Goal: Task Accomplishment & Management: Use online tool/utility

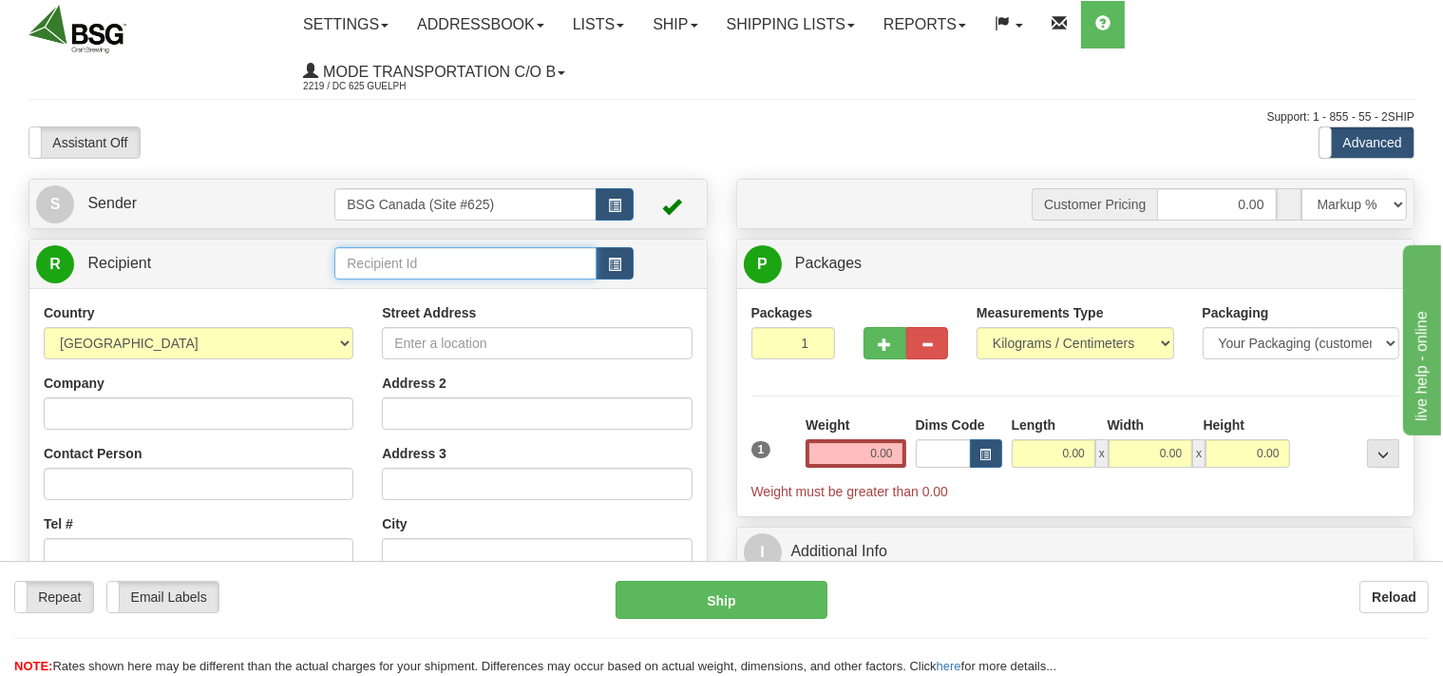
click at [393, 260] on input "text" at bounding box center [464, 263] width 261 height 32
click at [386, 268] on input "text" at bounding box center [464, 263] width 261 height 32
click at [383, 285] on div "DOMAINE HERITAGE" at bounding box center [461, 293] width 243 height 21
type input "DOMAINE HERITAGE"
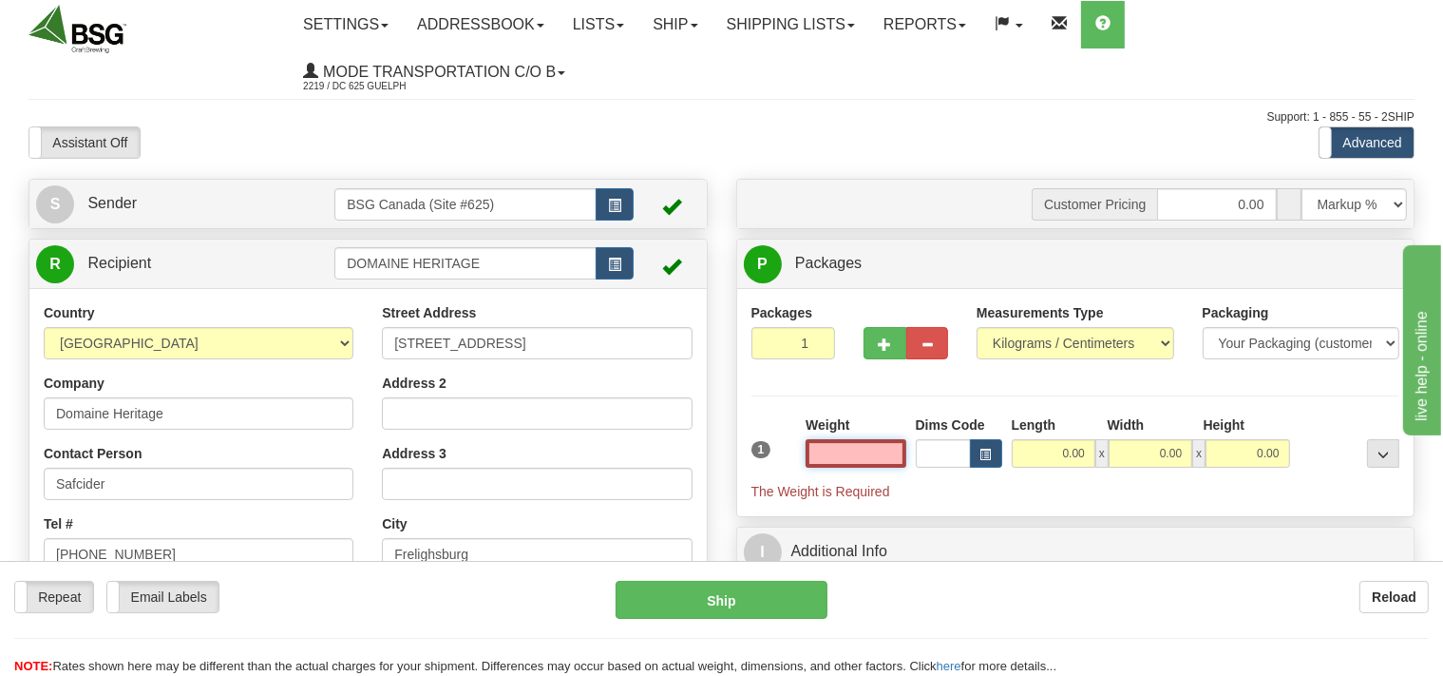
scroll to position [100, 0]
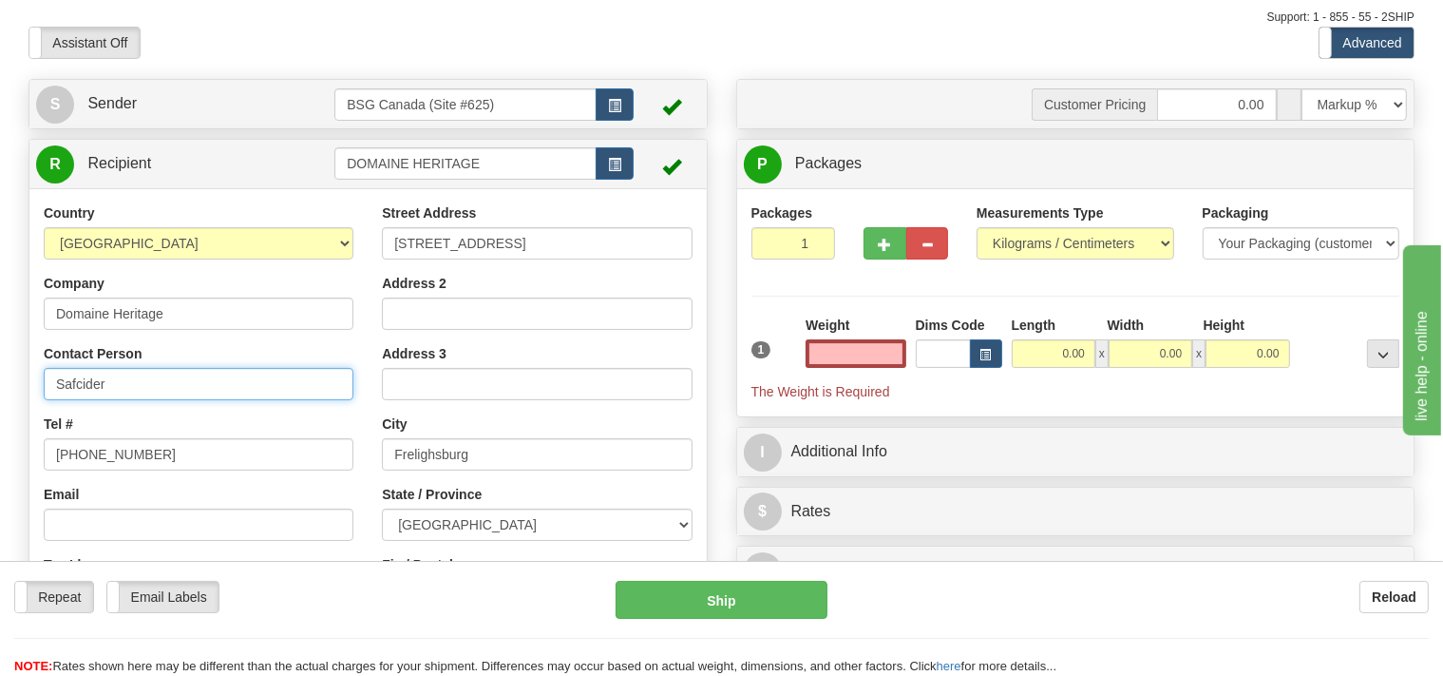
type input "0.00"
drag, startPoint x: 107, startPoint y: 383, endPoint x: 25, endPoint y: 393, distance: 83.3
click at [44, 393] on input "Safcider" at bounding box center [199, 384] width 310 height 32
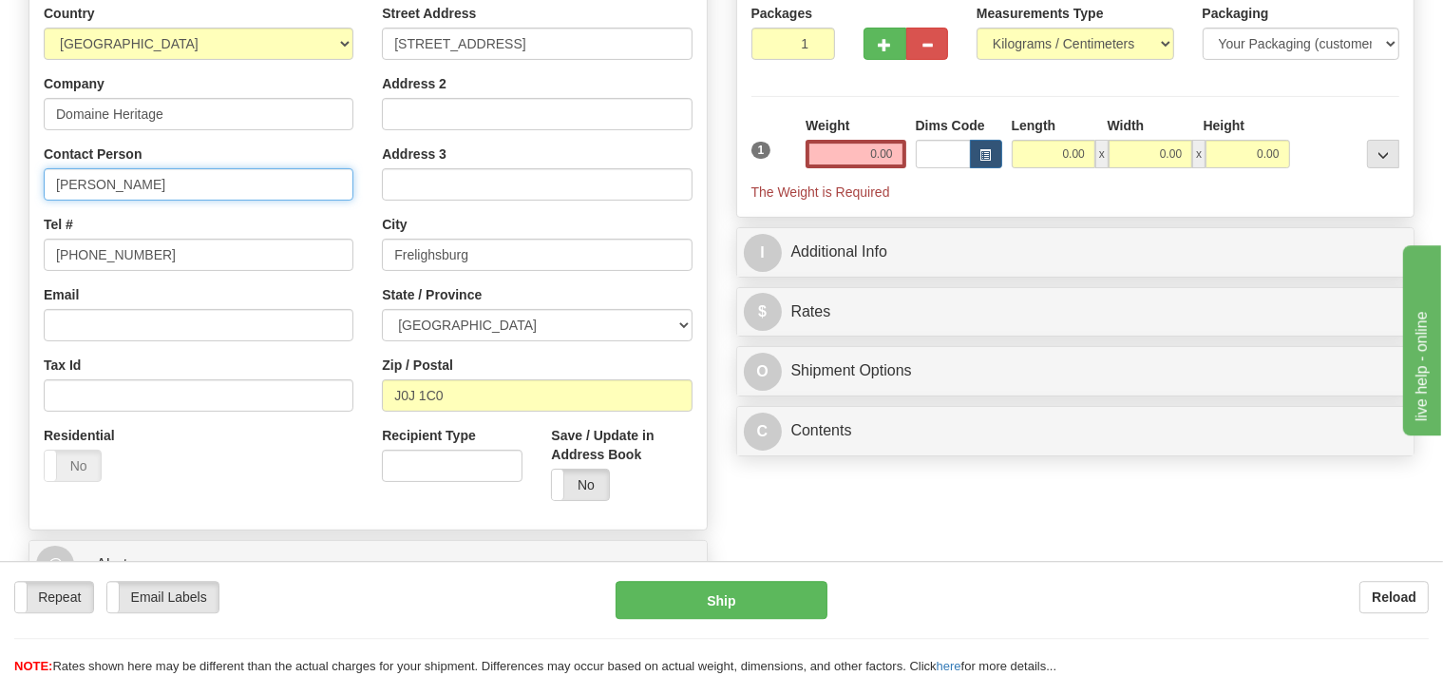
scroll to position [300, 0]
type input "[PERSON_NAME]"
click at [977, 27] on select "Pounds / Inches Kilograms / Centimeters" at bounding box center [1076, 43] width 198 height 32
select select "0"
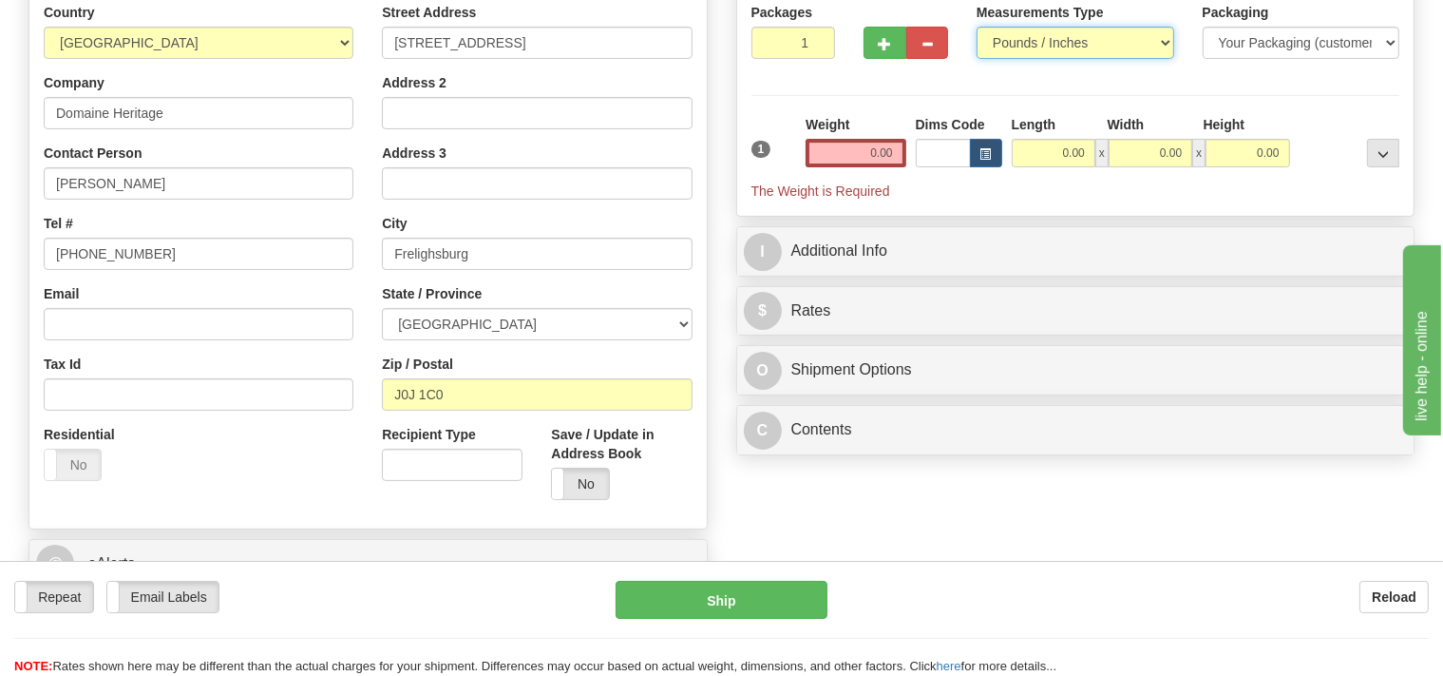
click option "Pounds / Inches" at bounding box center [0, 0] width 0 height 0
click at [858, 157] on input "0.00" at bounding box center [856, 153] width 100 height 29
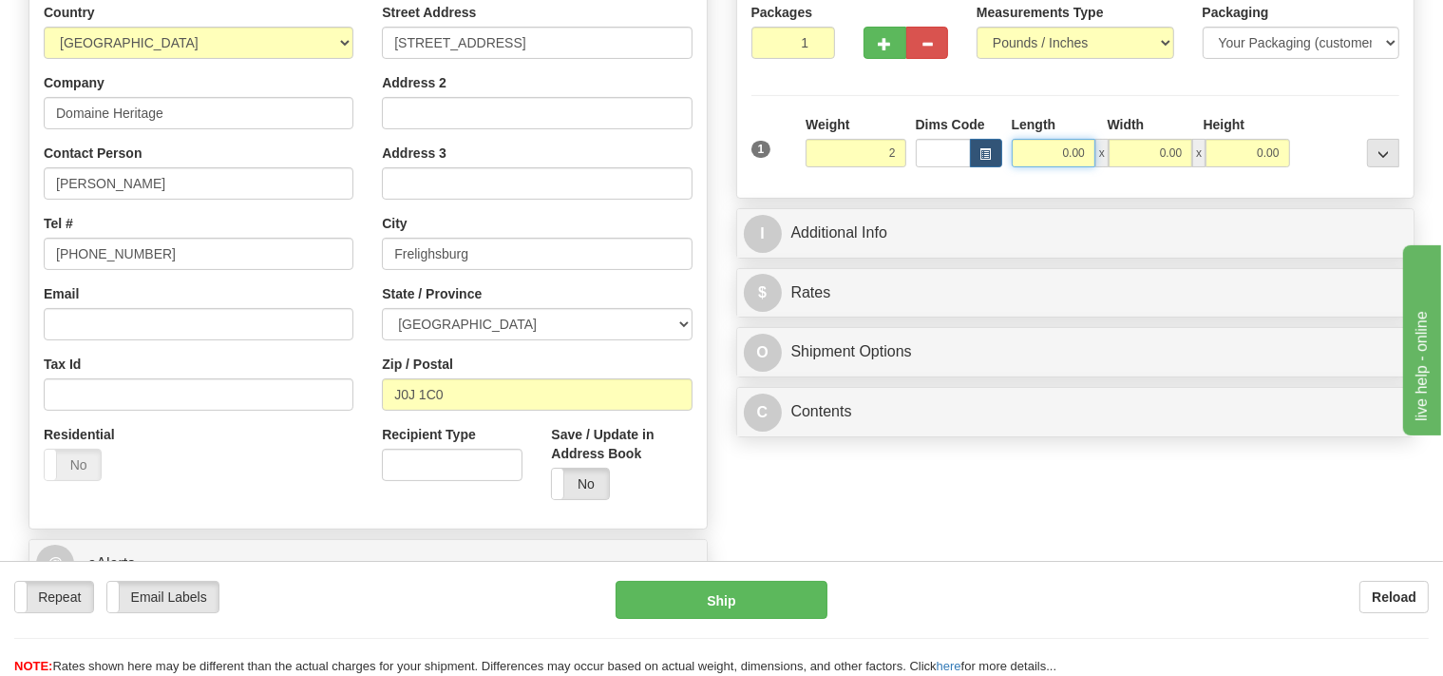
type input "2.00"
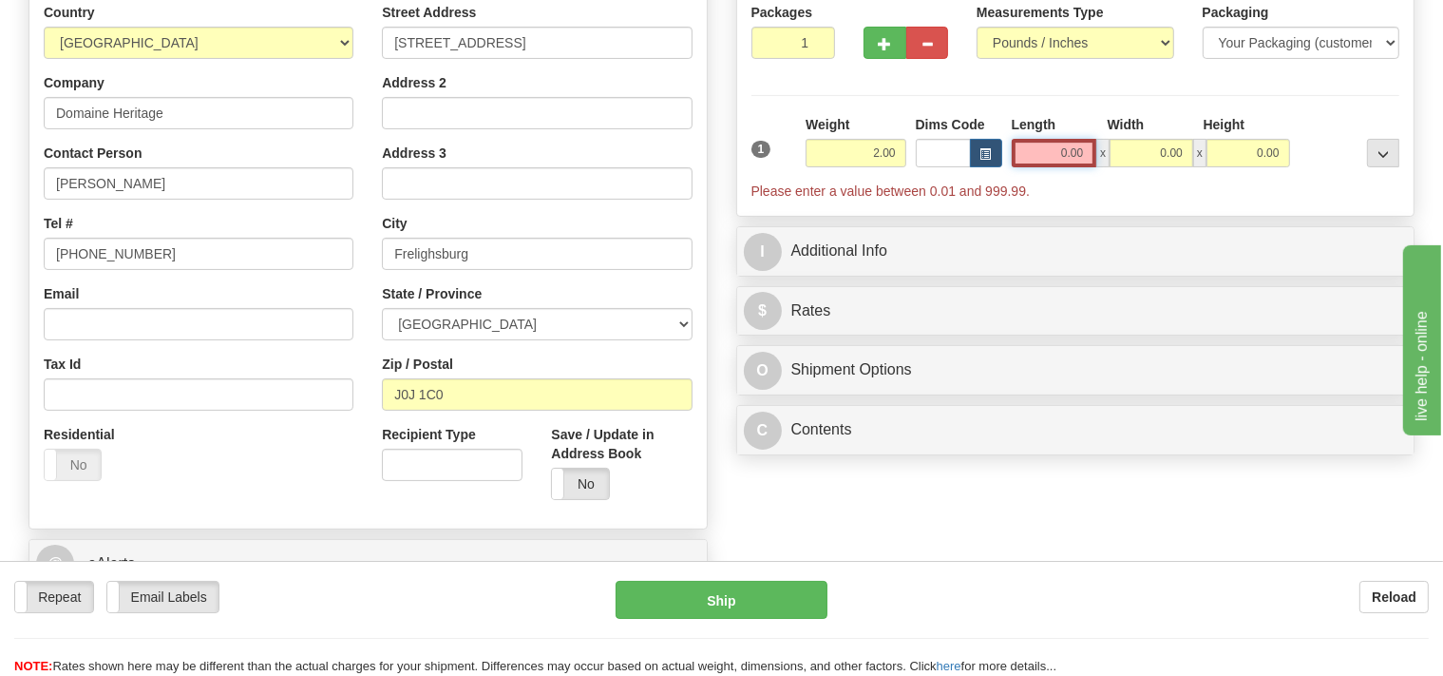
click at [1021, 147] on input "0.00" at bounding box center [1055, 153] width 86 height 29
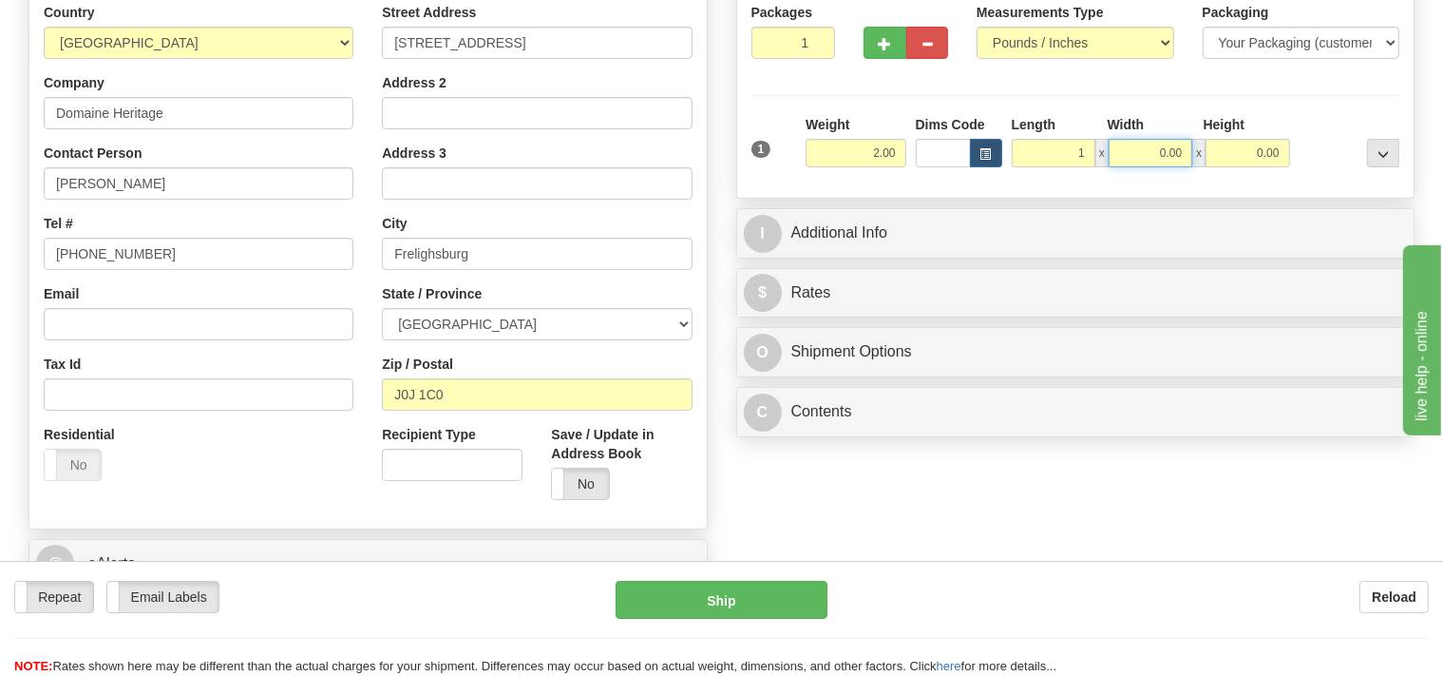
type input "1.00"
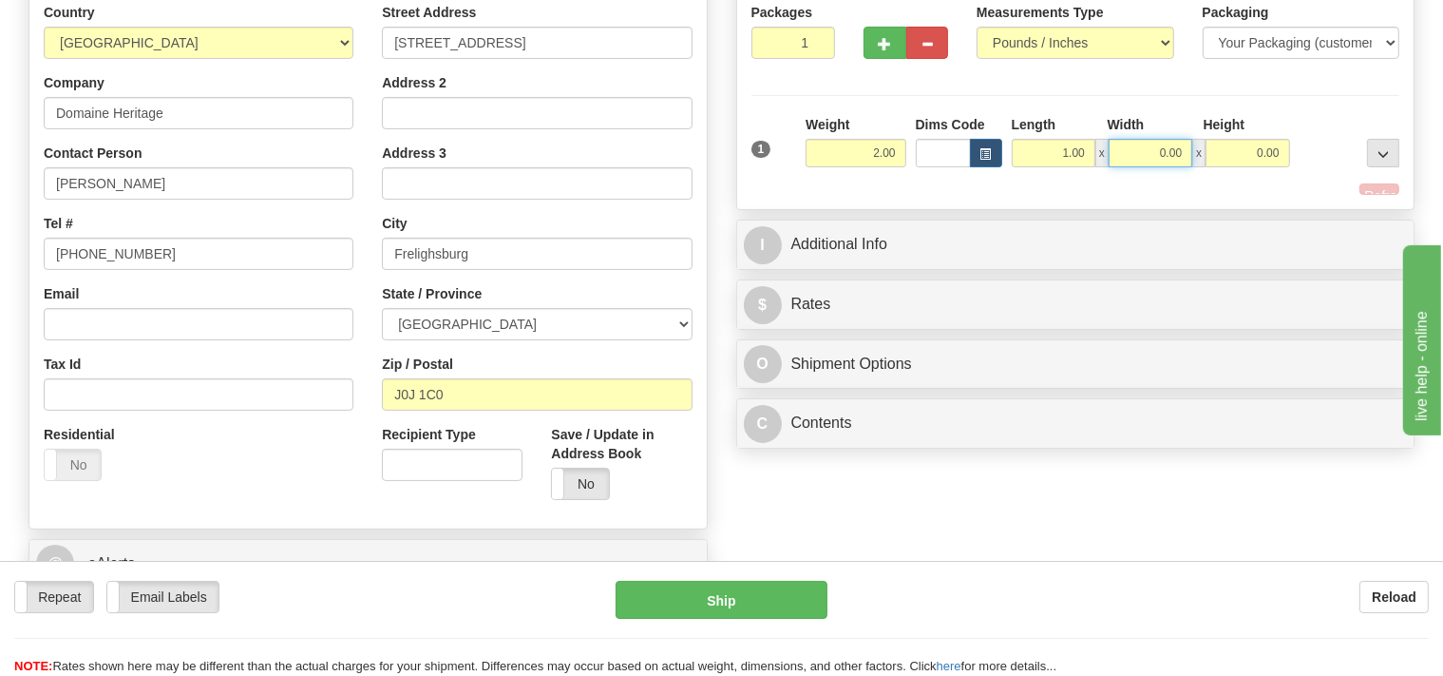
click at [1137, 143] on input "0.00" at bounding box center [1151, 153] width 84 height 29
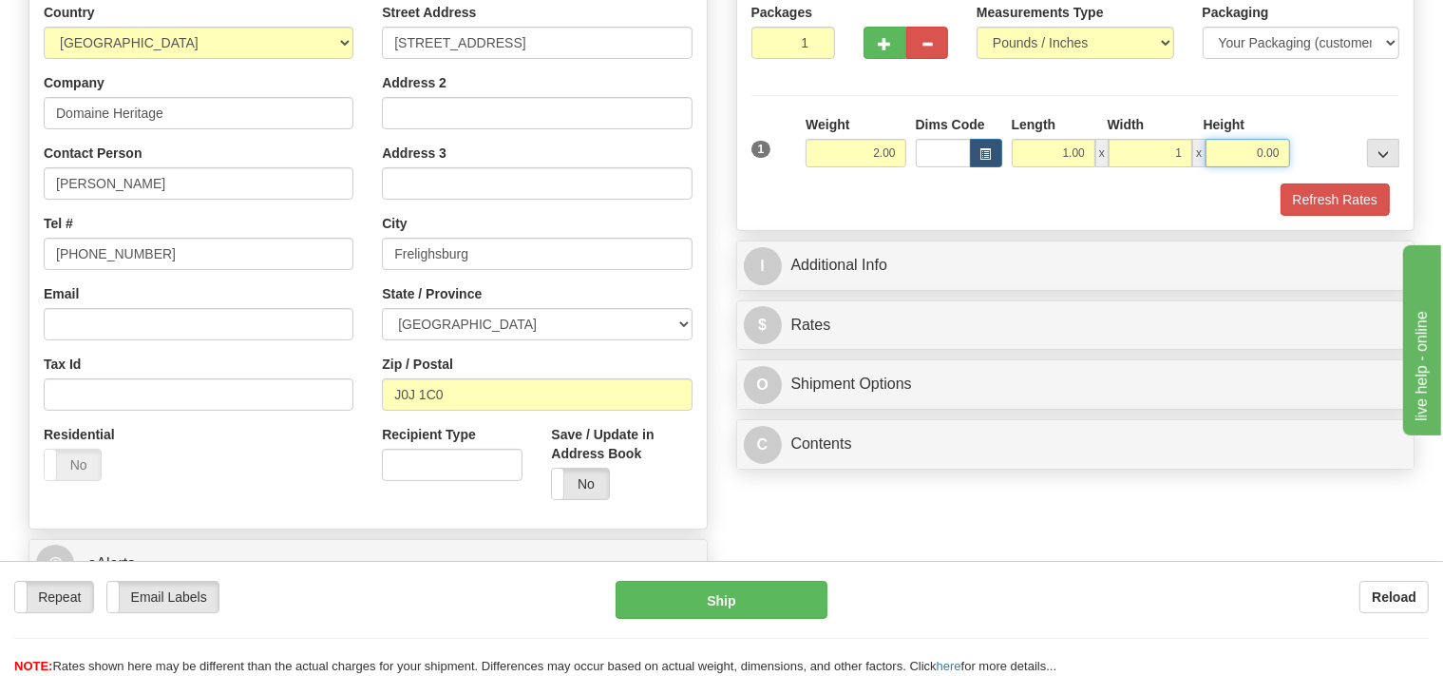
type input "1.00"
click at [1245, 152] on input "0.00" at bounding box center [1248, 153] width 84 height 29
type input "1.00"
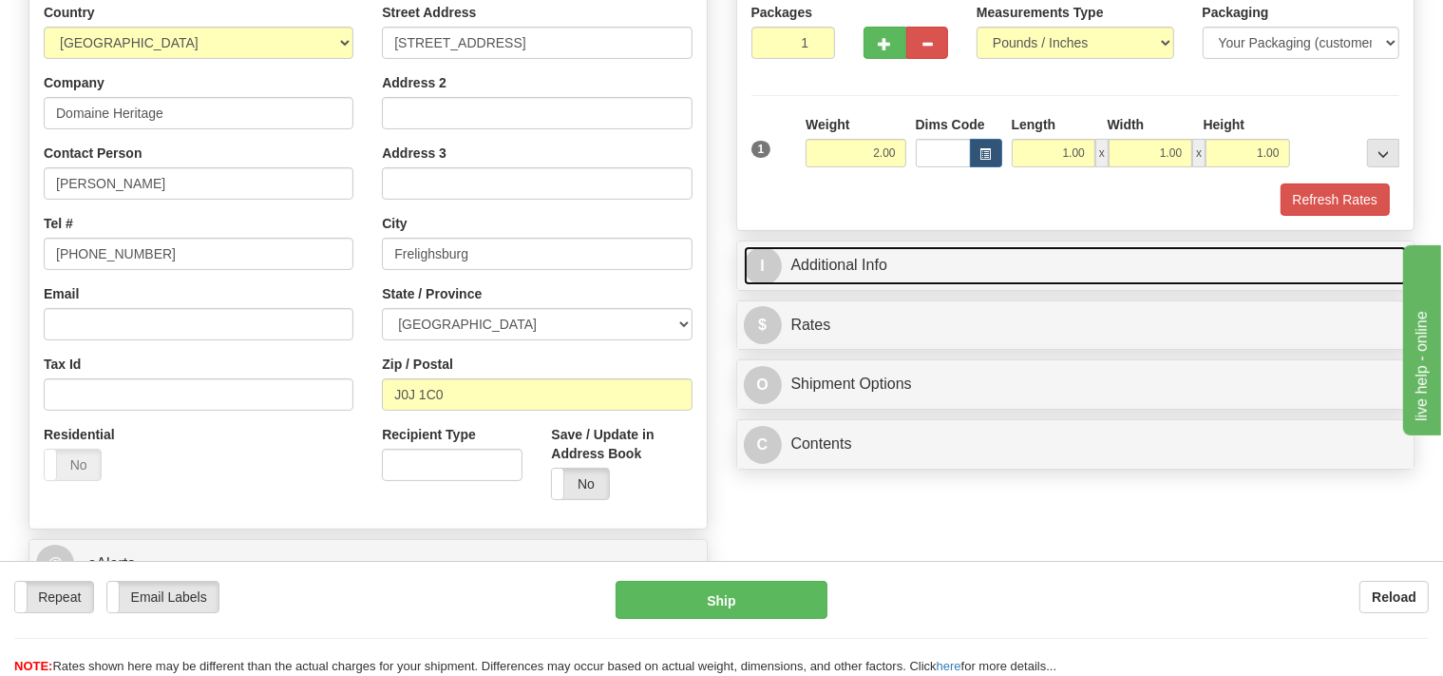
click at [1075, 276] on link "I Additional Info" at bounding box center [1076, 265] width 664 height 39
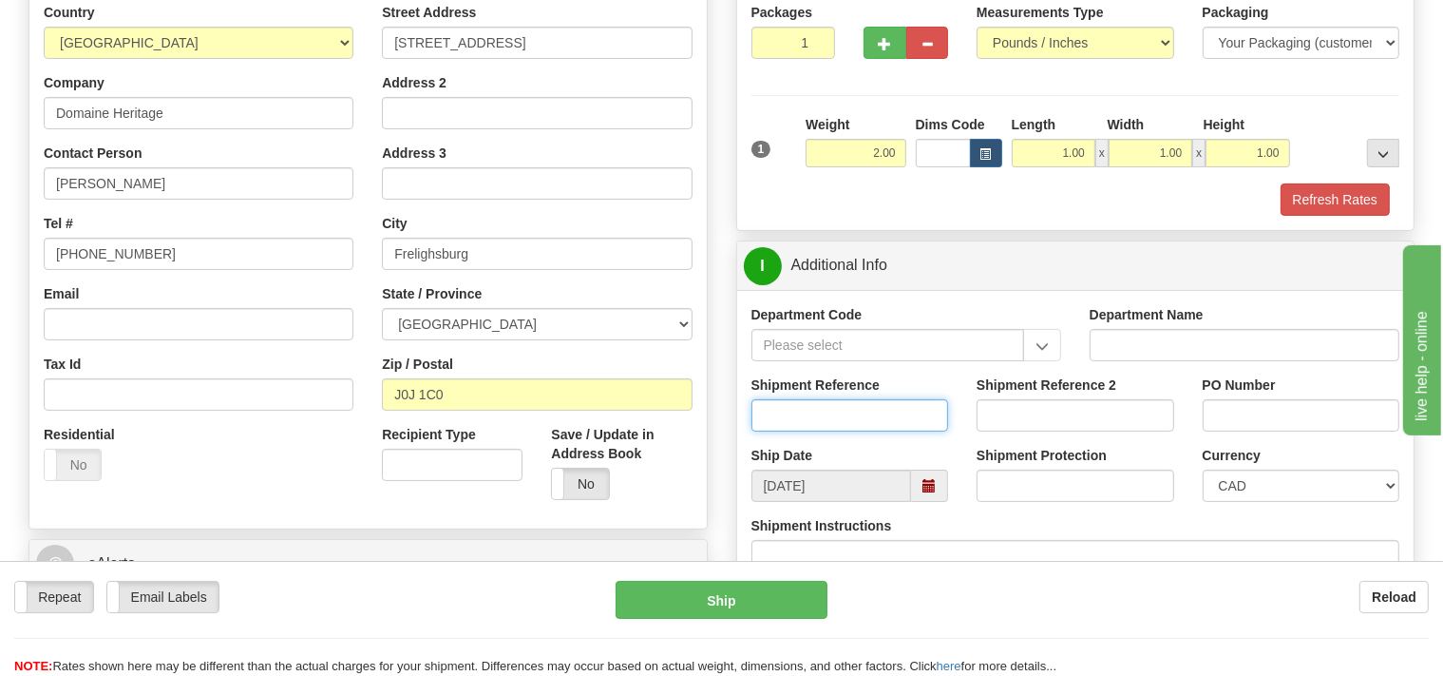
click at [799, 417] on input "Shipment Reference" at bounding box center [851, 415] width 198 height 32
type input "SO170-148315"
click at [1338, 194] on button "Refresh Rates" at bounding box center [1335, 199] width 109 height 32
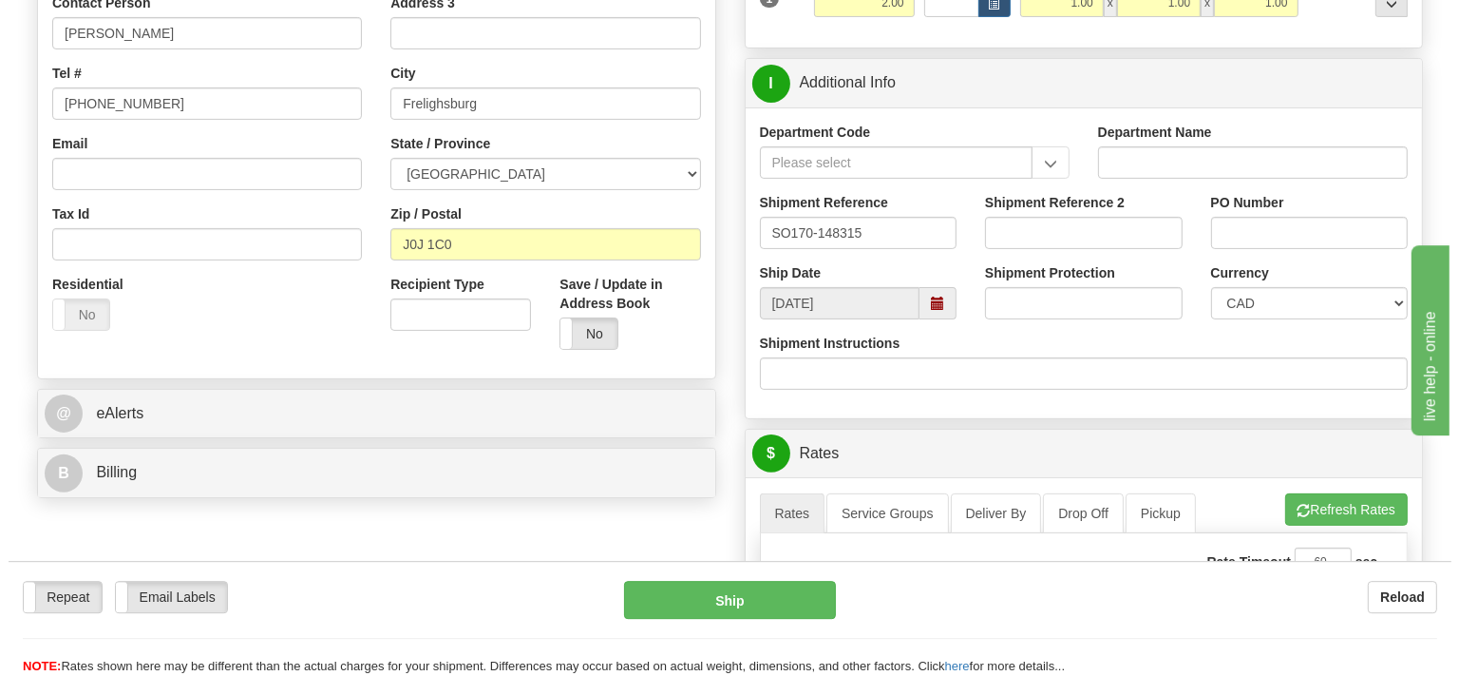
scroll to position [702, 0]
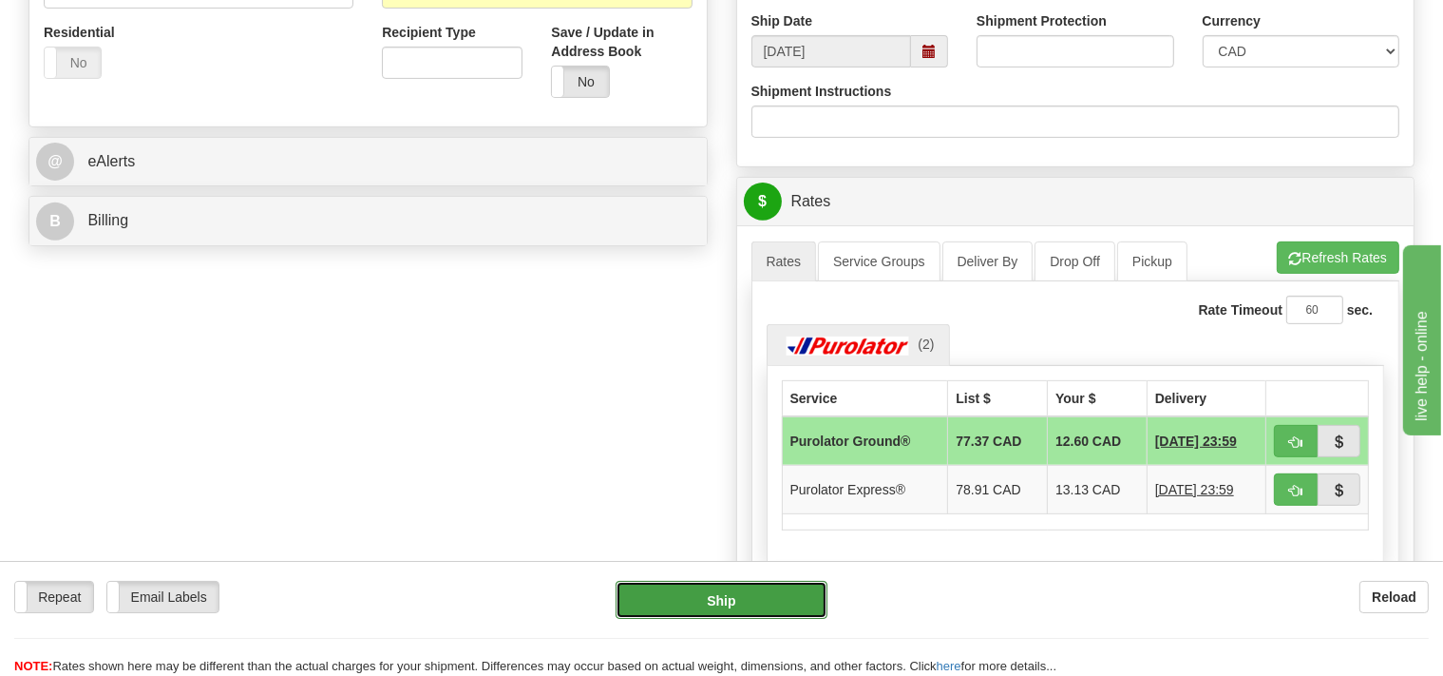
click at [717, 607] on button "Ship" at bounding box center [722, 600] width 212 height 38
type input "260"
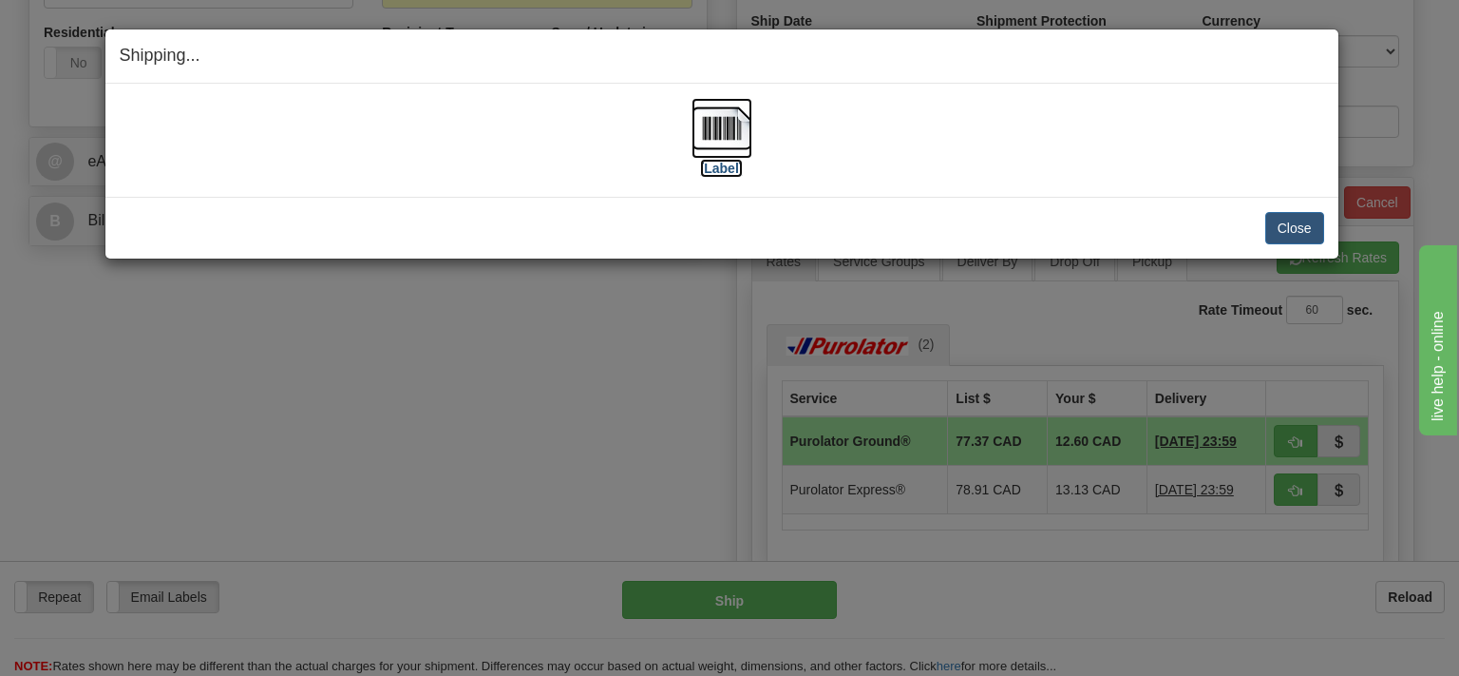
click at [724, 135] on img at bounding box center [722, 128] width 61 height 61
